Goal: Find specific page/section: Find specific page/section

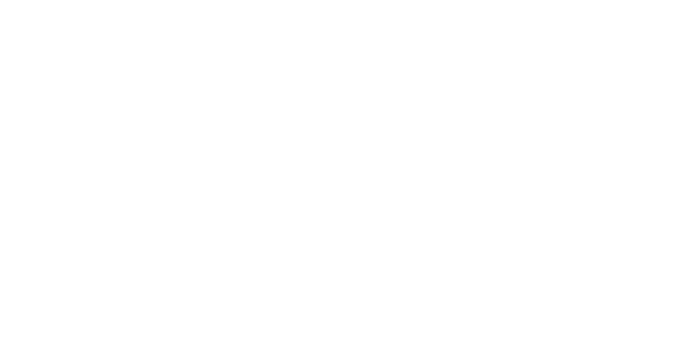
click at [489, 335] on div at bounding box center [339, 169] width 679 height 339
click at [464, 322] on div at bounding box center [339, 169] width 679 height 339
click at [278, 174] on div at bounding box center [339, 169] width 679 height 339
drag, startPoint x: 278, startPoint y: 174, endPoint x: 248, endPoint y: 163, distance: 32.3
click at [248, 163] on div at bounding box center [339, 169] width 679 height 339
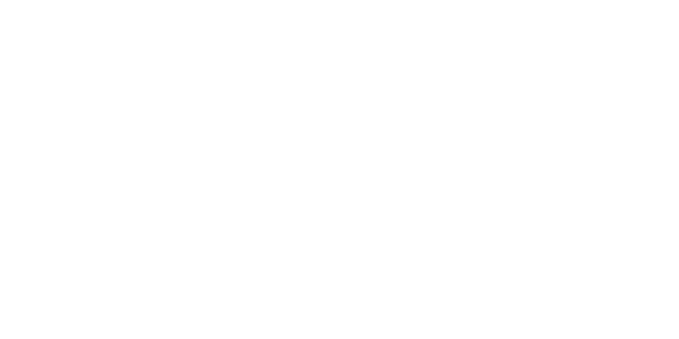
drag, startPoint x: 248, startPoint y: 163, endPoint x: 220, endPoint y: 125, distance: 47.0
click at [220, 125] on div at bounding box center [339, 169] width 679 height 339
drag, startPoint x: 220, startPoint y: 113, endPoint x: 180, endPoint y: 148, distance: 53.1
click at [180, 148] on div at bounding box center [339, 169] width 679 height 339
